Goal: Navigation & Orientation: Find specific page/section

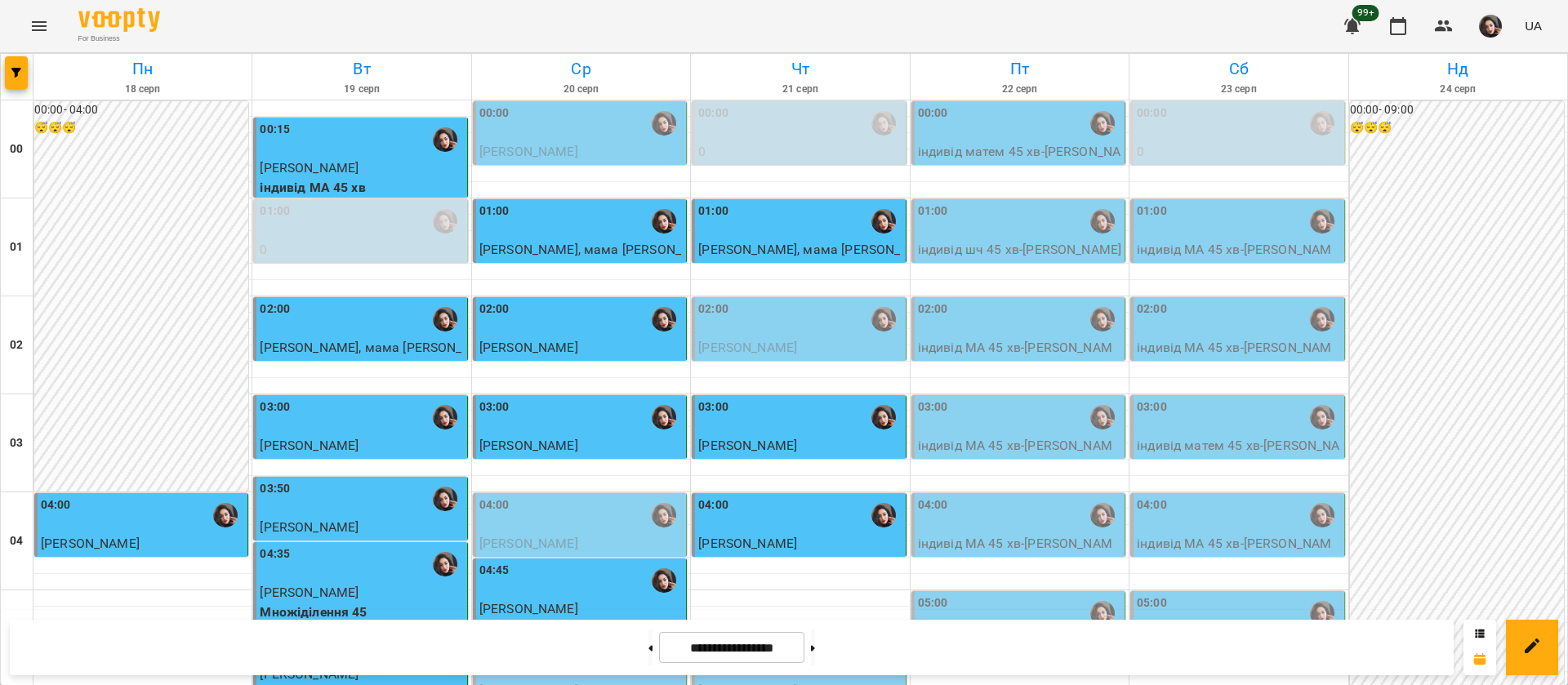
scroll to position [245, 0]
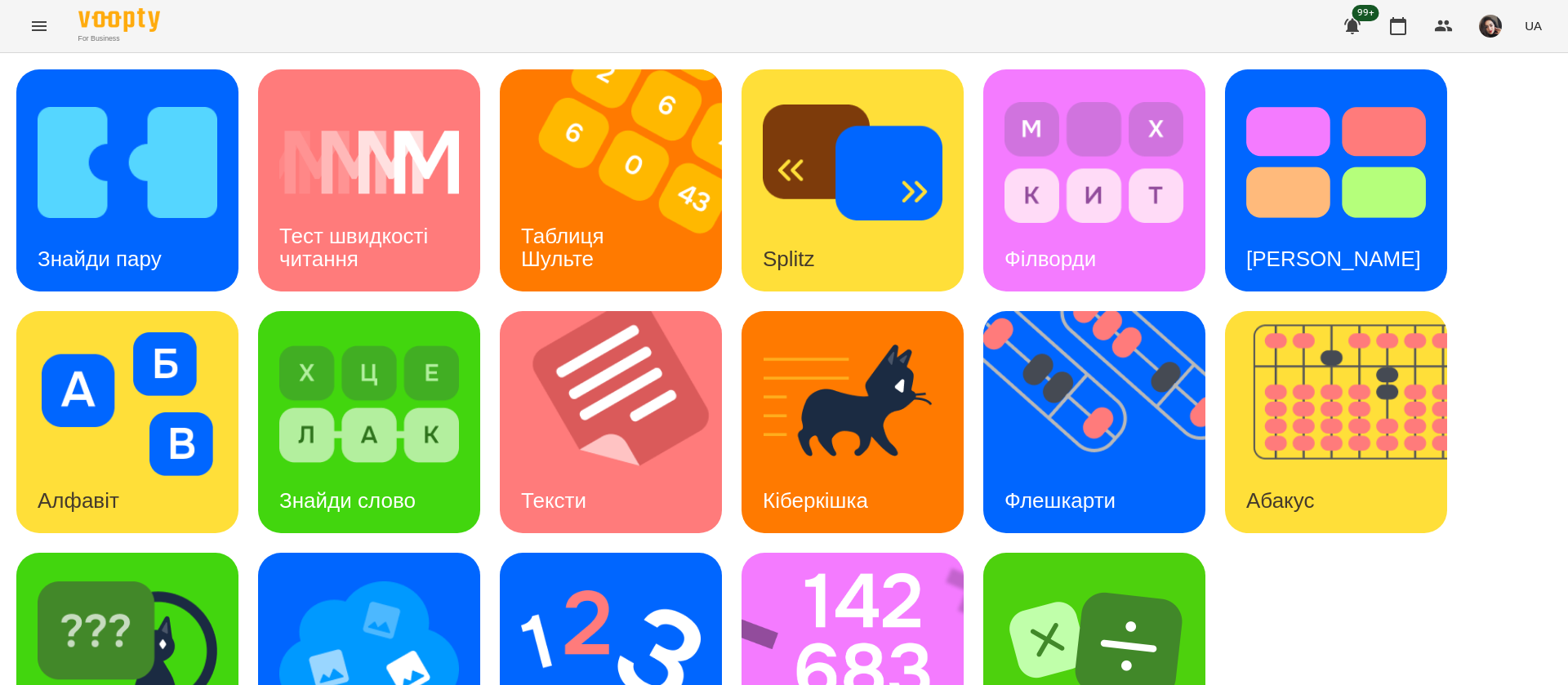
scroll to position [1, 0]
click at [225, 179] on div "Знайди пару" at bounding box center [127, 180] width 222 height 222
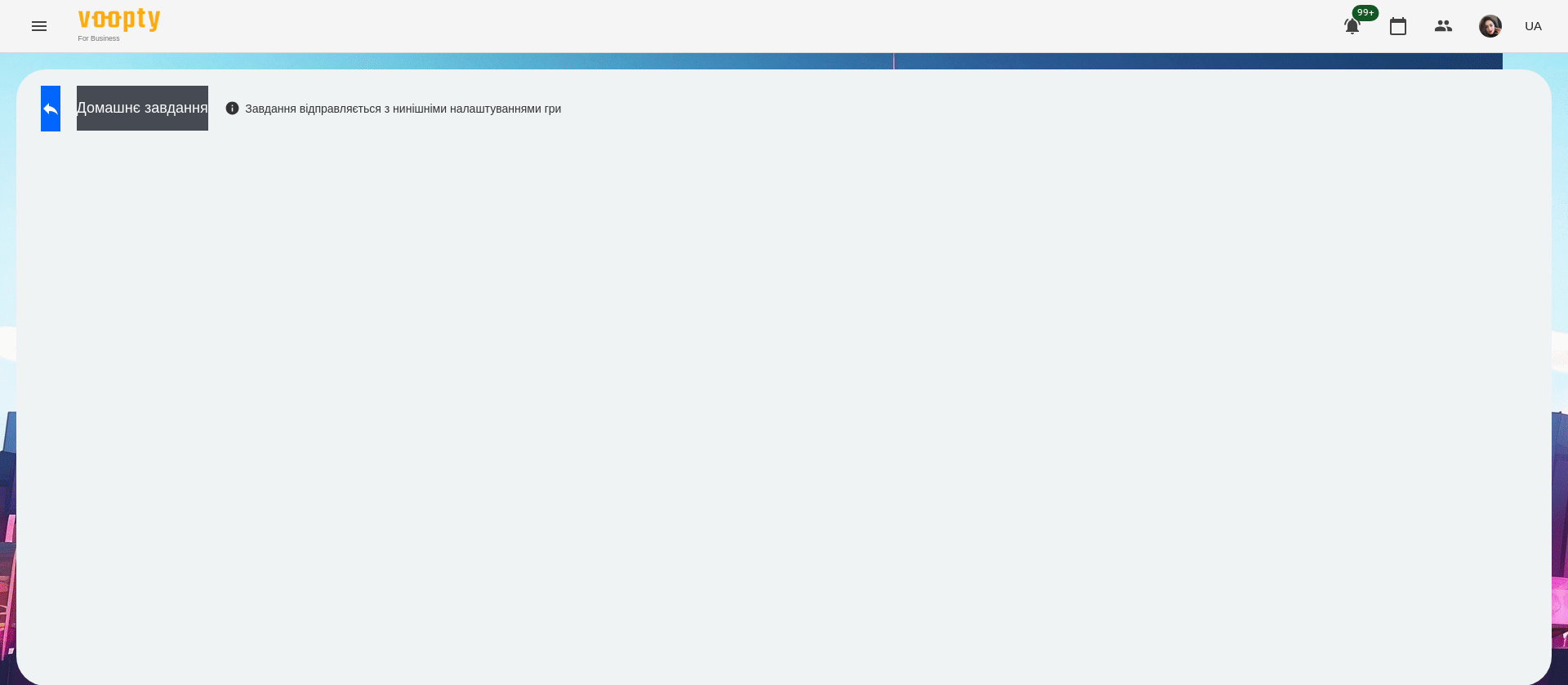
scroll to position [1, 0]
click at [1123, 85] on div "Домашнє завдання Завдання відправляється з нинішніми налаштуваннями гри" at bounding box center [784, 378] width 1536 height 616
click at [61, 99] on icon at bounding box center [51, 109] width 20 height 20
